Goal: Information Seeking & Learning: Learn about a topic

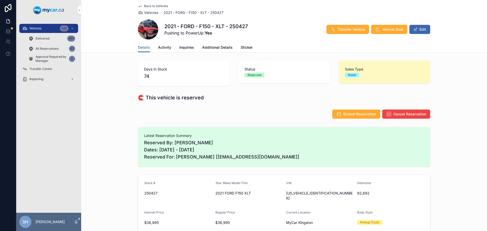
drag, startPoint x: 31, startPoint y: 28, endPoint x: 50, endPoint y: 2, distance: 32.4
click at [31, 28] on span "Vehicles" at bounding box center [35, 28] width 12 height 4
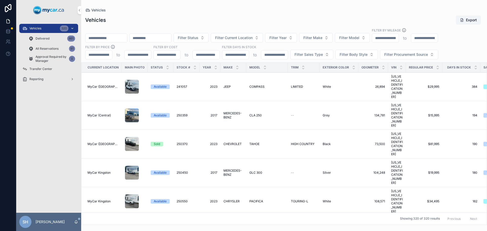
click at [41, 27] on span "Vehicles" at bounding box center [35, 28] width 12 height 4
click at [198, 38] on span "Filter Status" at bounding box center [188, 37] width 21 height 5
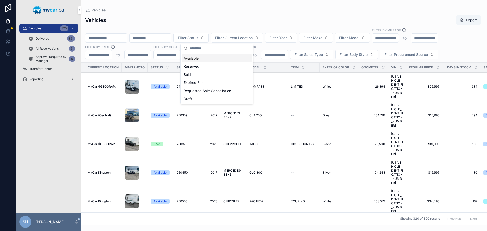
click at [197, 59] on div "Available" at bounding box center [216, 58] width 70 height 8
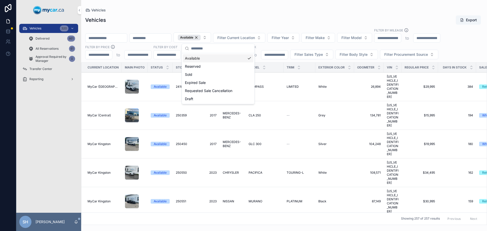
click at [200, 16] on div "Vehicles Export" at bounding box center [283, 20] width 397 height 10
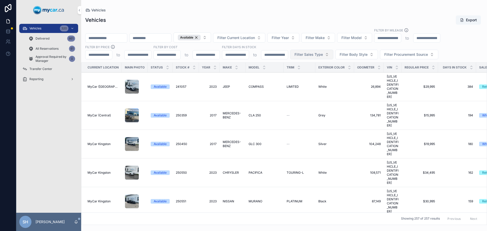
click at [301, 57] on button "Filter Sales Type" at bounding box center [311, 55] width 43 height 10
click at [287, 83] on div "Retail" at bounding box center [311, 83] width 70 height 8
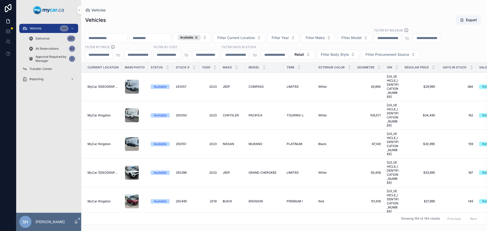
click at [285, 15] on div "Vehicles Export" at bounding box center [283, 20] width 397 height 10
click at [200, 38] on div "Available" at bounding box center [189, 38] width 23 height 6
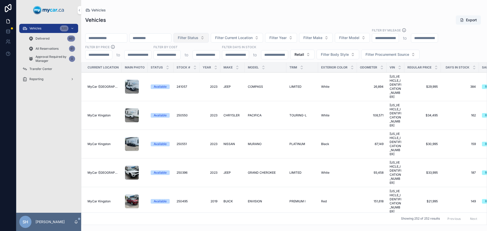
click at [198, 37] on span "Filter Status" at bounding box center [188, 37] width 21 height 5
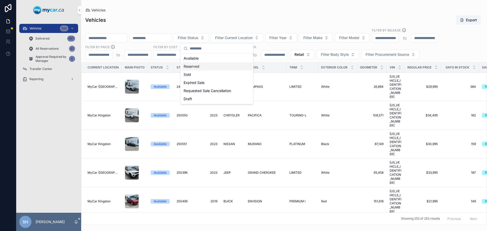
click at [204, 65] on div "Reserved" at bounding box center [216, 66] width 70 height 8
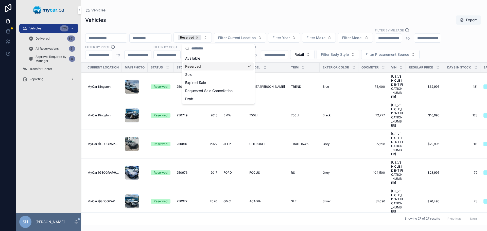
click at [233, 6] on div "Vehicles Vehicles Export Reserved Filter Current Location Filter Year Filter Ma…" at bounding box center [283, 112] width 405 height 225
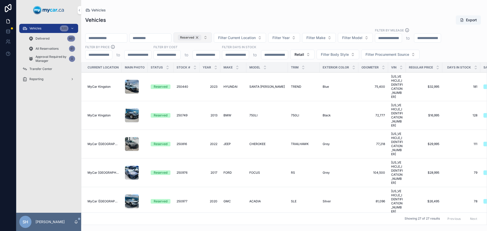
click at [201, 37] on div "Reserved" at bounding box center [190, 38] width 24 height 6
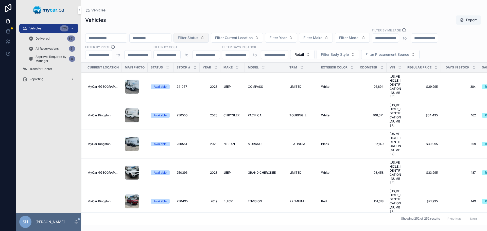
click at [198, 37] on span "Filter Status" at bounding box center [188, 37] width 21 height 5
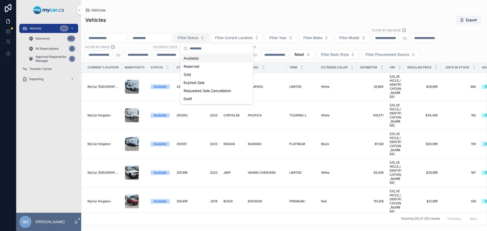
click at [194, 57] on div "Available" at bounding box center [216, 58] width 70 height 8
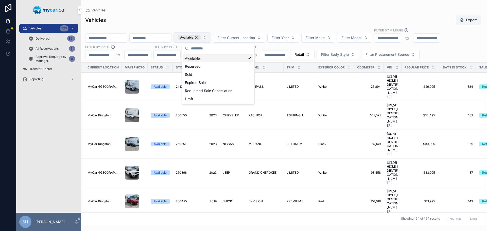
click at [205, 16] on div "Vehicles Export" at bounding box center [283, 20] width 397 height 10
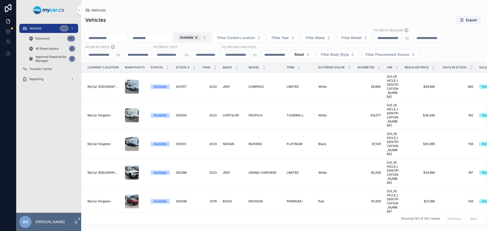
click at [213, 22] on div "Vehicles Export" at bounding box center [283, 20] width 397 height 10
